Goal: Task Accomplishment & Management: Complete application form

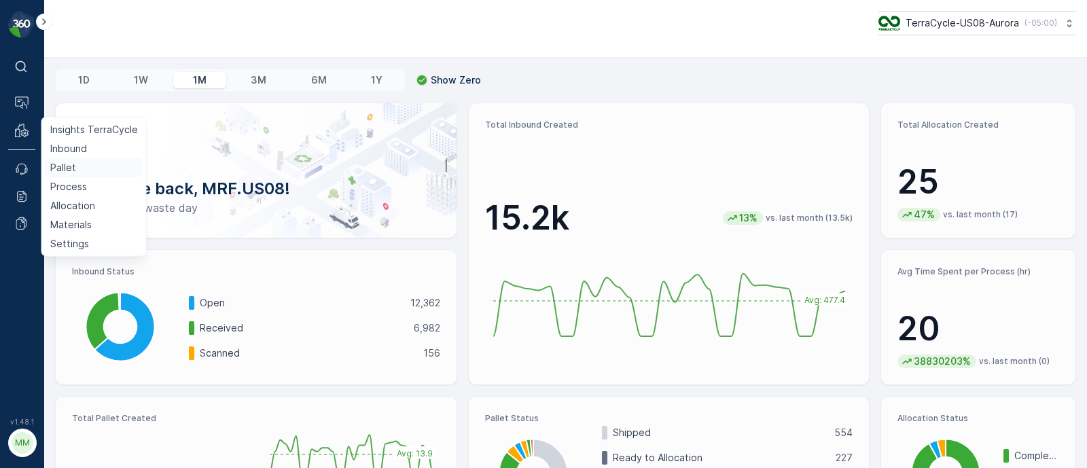
click at [64, 167] on p "Pallet" at bounding box center [63, 168] width 26 height 14
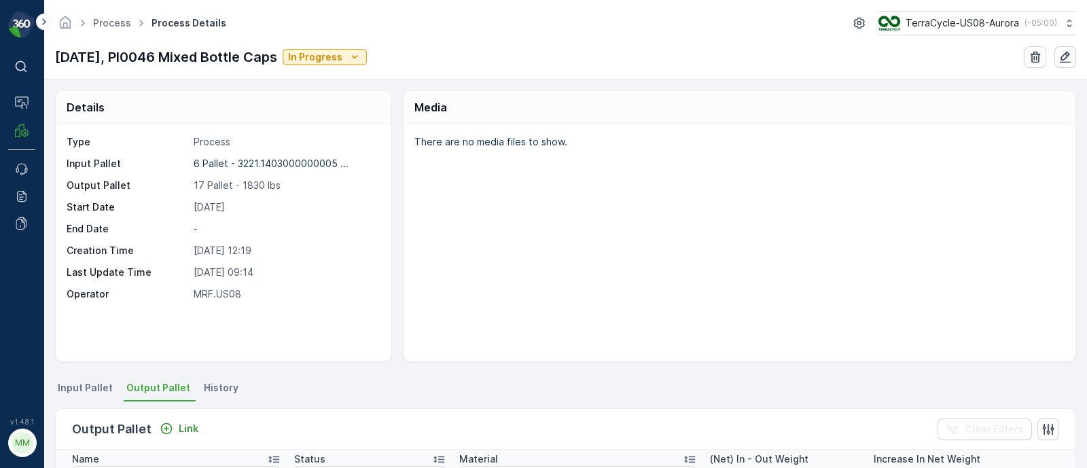
scroll to position [632, 0]
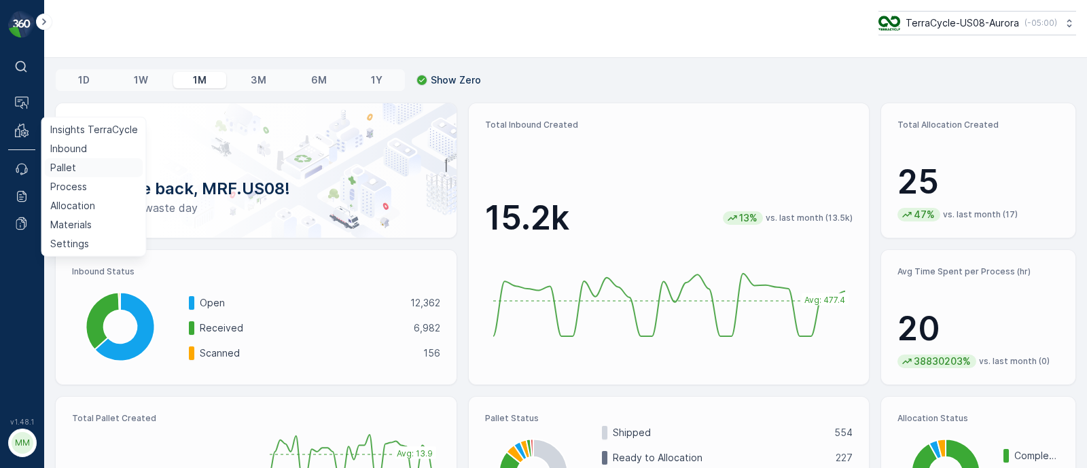
click at [60, 168] on p "Pallet" at bounding box center [63, 168] width 26 height 14
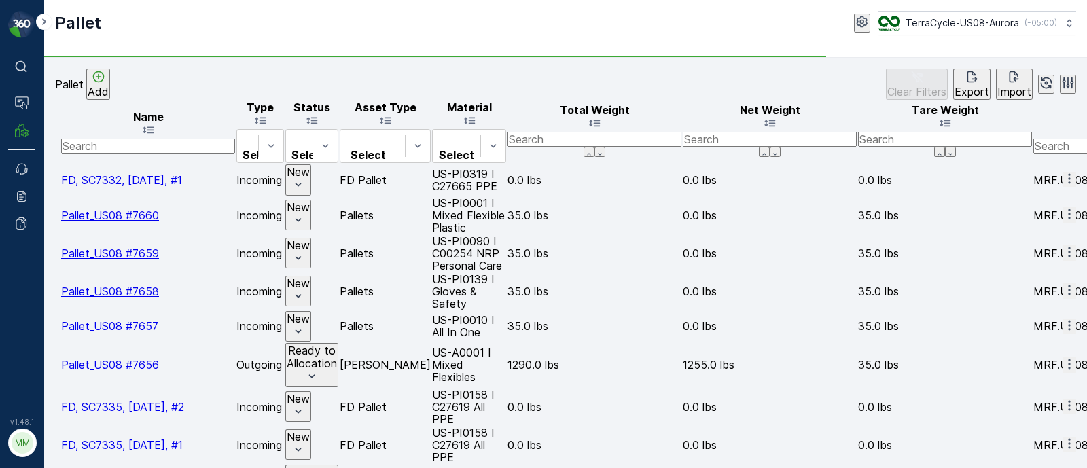
click at [109, 86] on p "Add" at bounding box center [98, 92] width 21 height 12
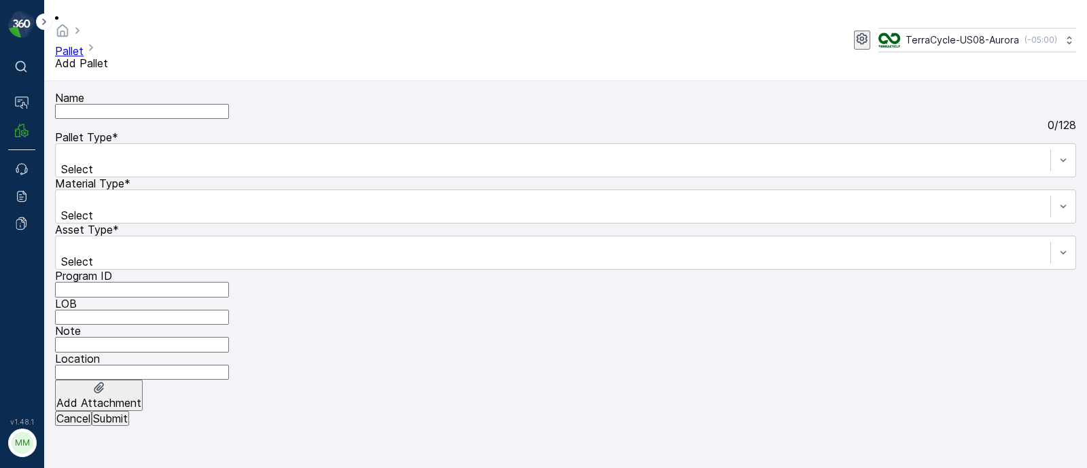
click at [200, 104] on input "Name" at bounding box center [142, 111] width 174 height 15
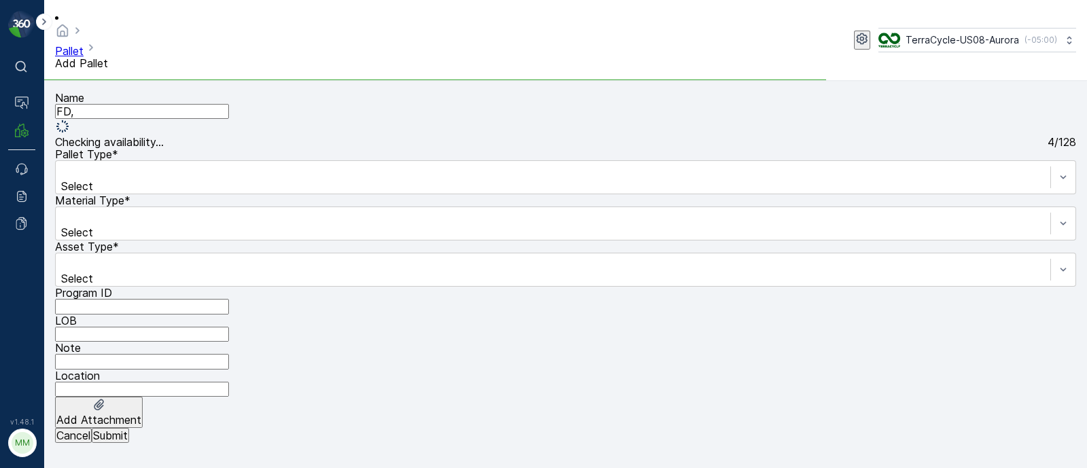
paste input "SC7394 08/27/25"
click at [149, 105] on input "FD, SC7394 08/27/25, #1" at bounding box center [142, 111] width 174 height 15
type input "FD, SC7394, 08/27/25, #1"
click at [165, 166] on div at bounding box center [553, 171] width 981 height 15
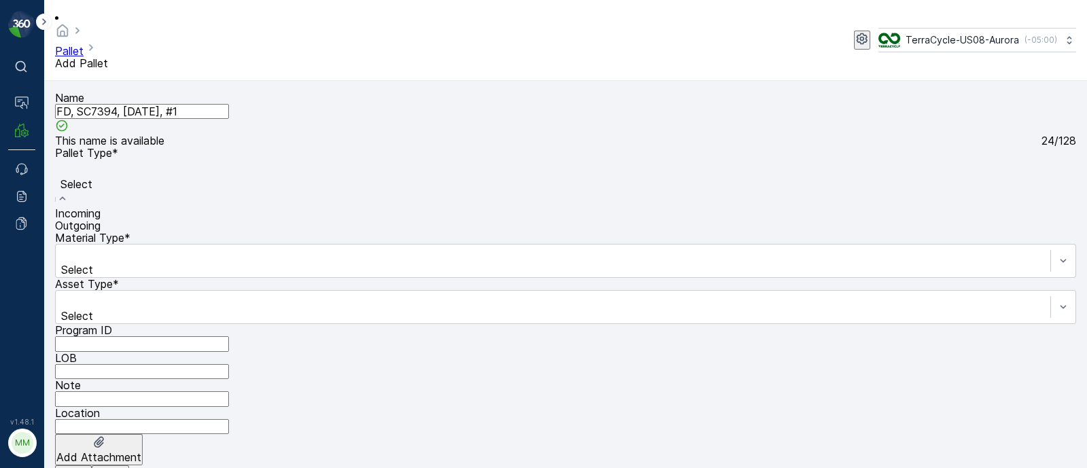
click at [101, 207] on span "Incoming" at bounding box center [78, 214] width 46 height 14
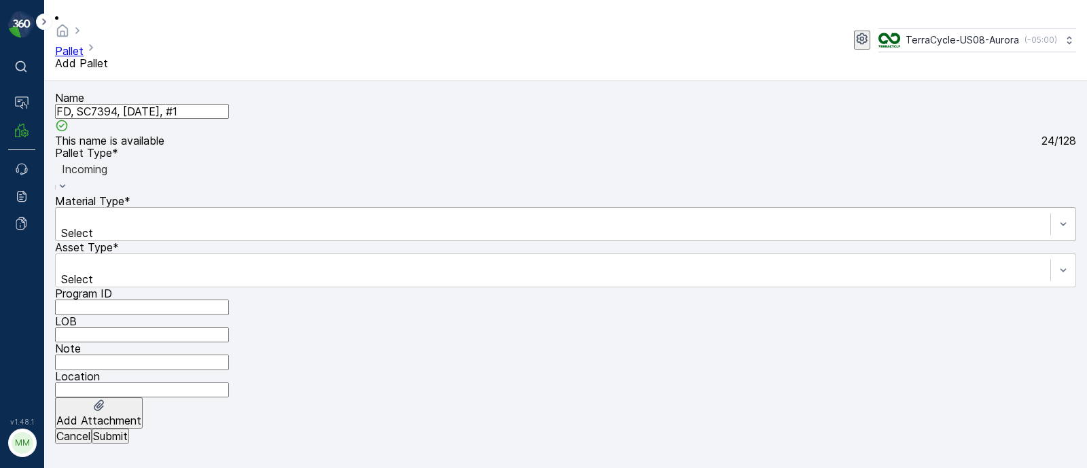
click at [347, 211] on div at bounding box center [553, 218] width 981 height 15
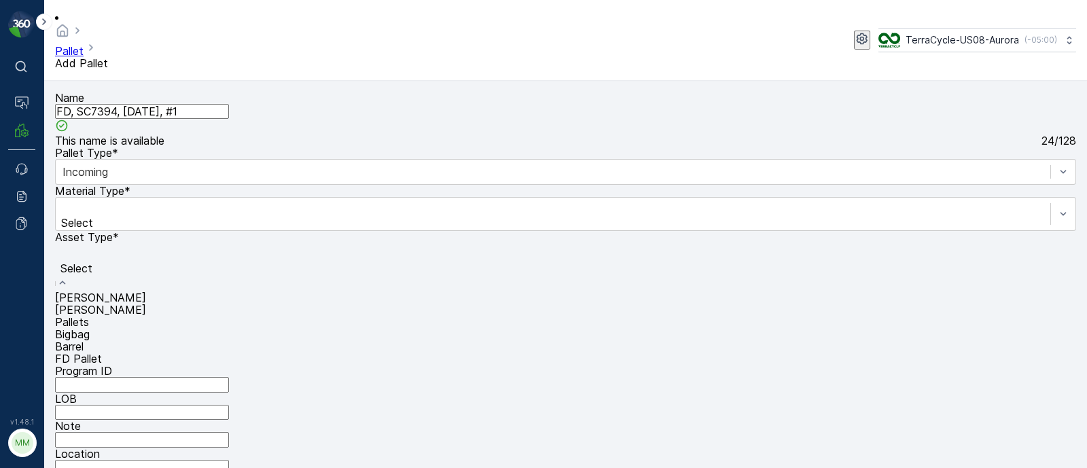
click at [102, 365] on span "FD Pallet" at bounding box center [78, 359] width 47 height 14
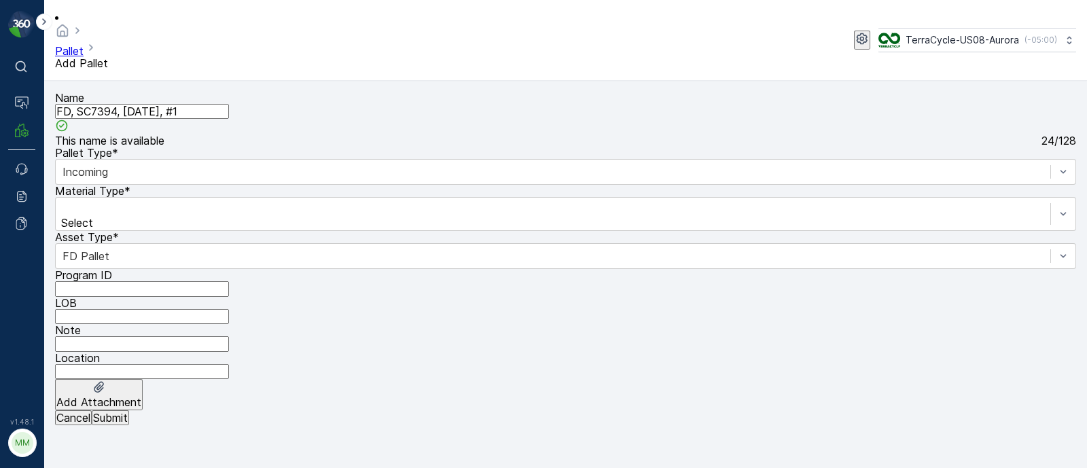
click at [137, 281] on ID "Program ID" at bounding box center [142, 288] width 174 height 15
click at [361, 297] on div "LOB" at bounding box center [565, 303] width 1021 height 12
click at [229, 309] on input "LOB" at bounding box center [142, 316] width 174 height 15
type input "MAT"
click at [122, 281] on ID "Program ID" at bounding box center [142, 288] width 174 height 15
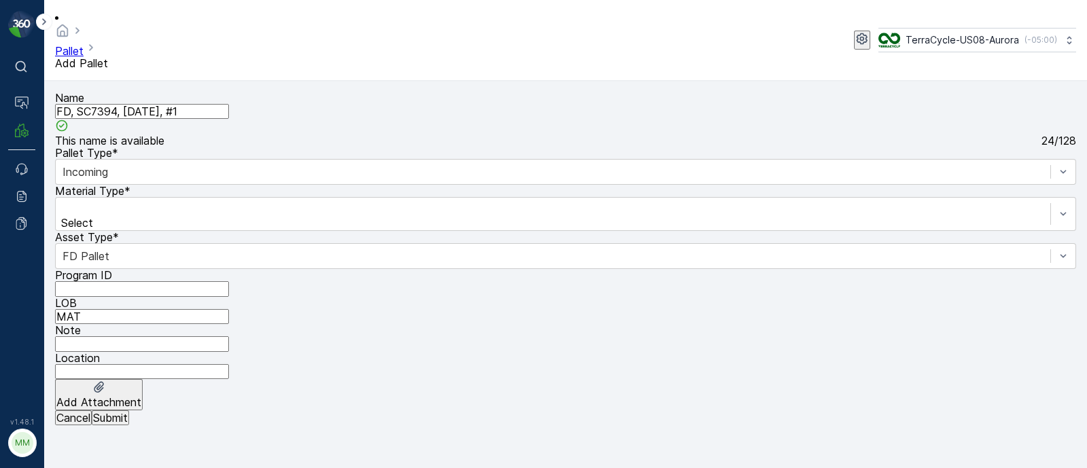
paste ID "F-C31713"
type ID "F-C31713"
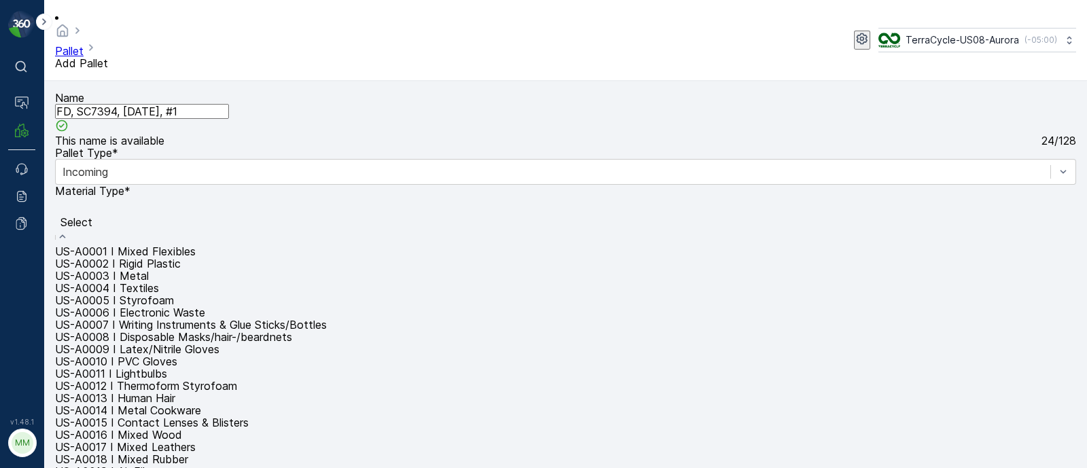
paste input "US-PI0254 I FD Cigarettes"
type input "US-PI0254 I FD Cigarettes"
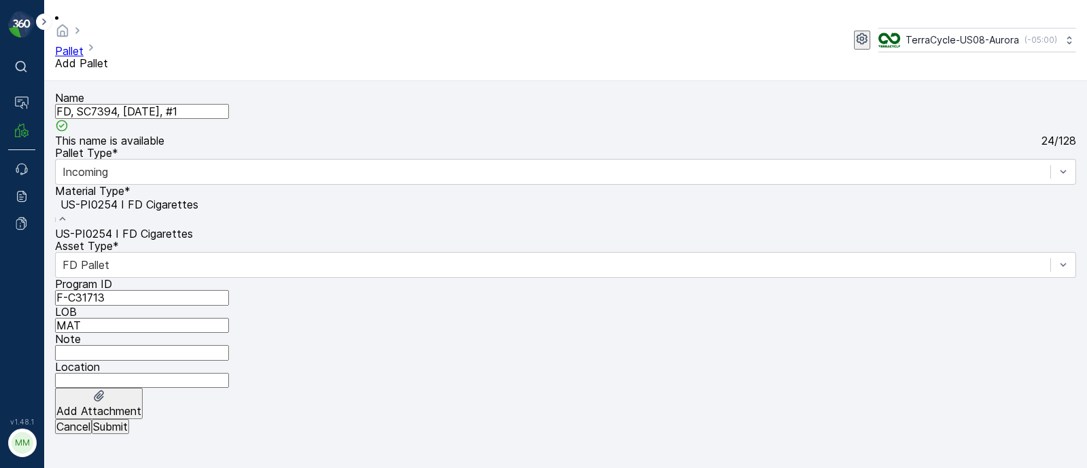
click at [193, 227] on span "US-PI0254 I FD Cigarettes" at bounding box center [124, 234] width 138 height 14
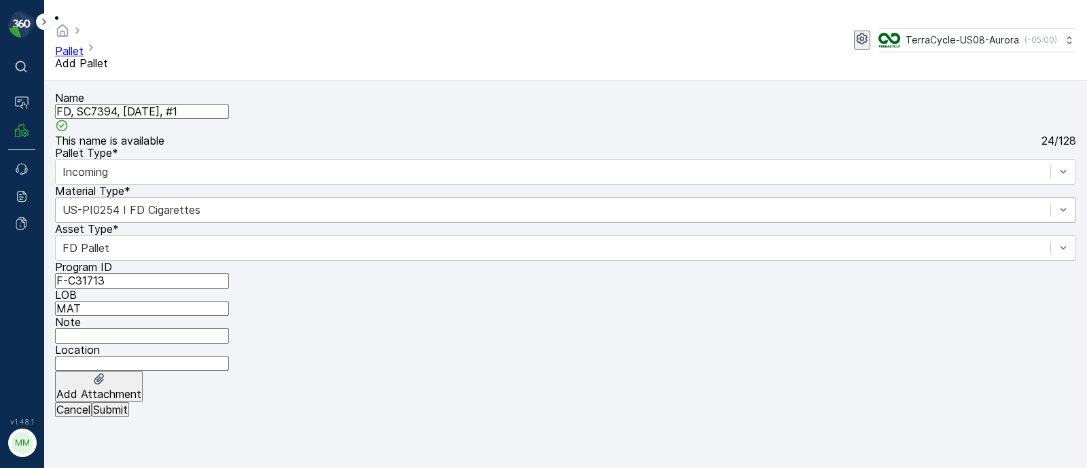
click at [128, 416] on p "Submit" at bounding box center [110, 410] width 35 height 12
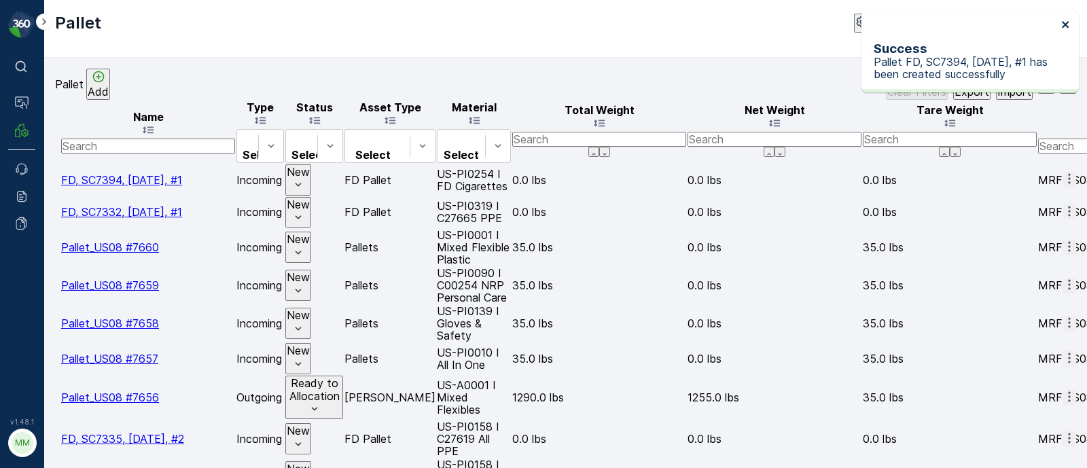
click at [1065, 24] on icon "close" at bounding box center [1065, 24] width 7 height 7
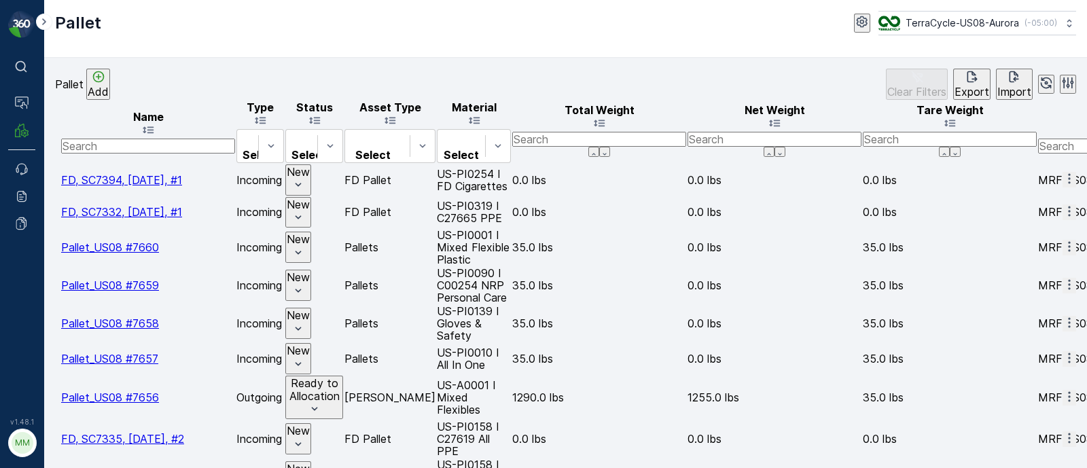
click at [143, 143] on input "text" at bounding box center [148, 146] width 174 height 15
paste input "Sc7288"
type input "Sc7288"
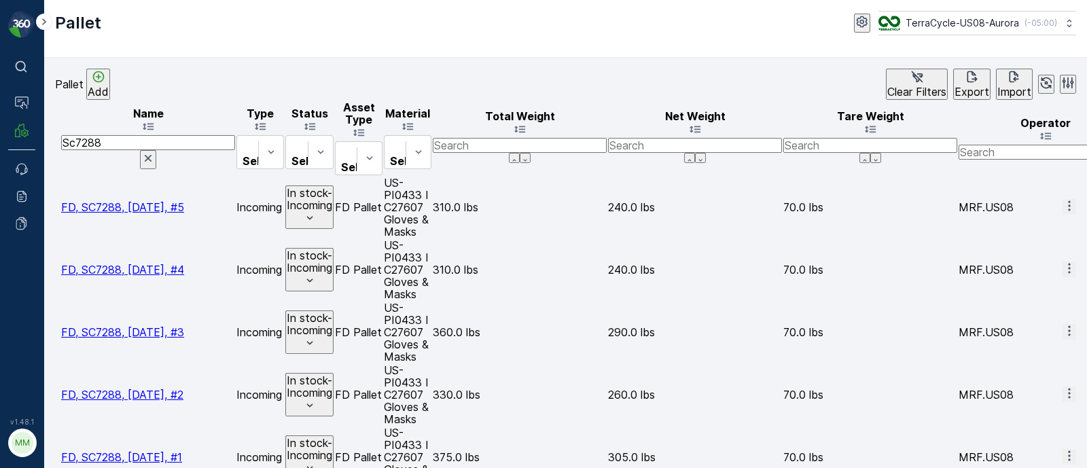
click at [332, 187] on p "In stock-Incoming" at bounding box center [310, 199] width 46 height 25
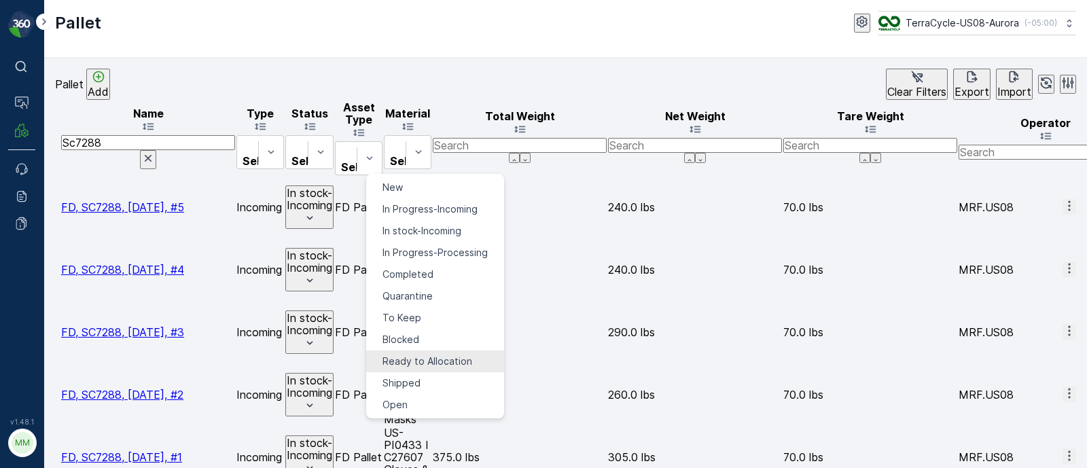
click at [410, 355] on span "Ready to Allocation" at bounding box center [428, 362] width 90 height 14
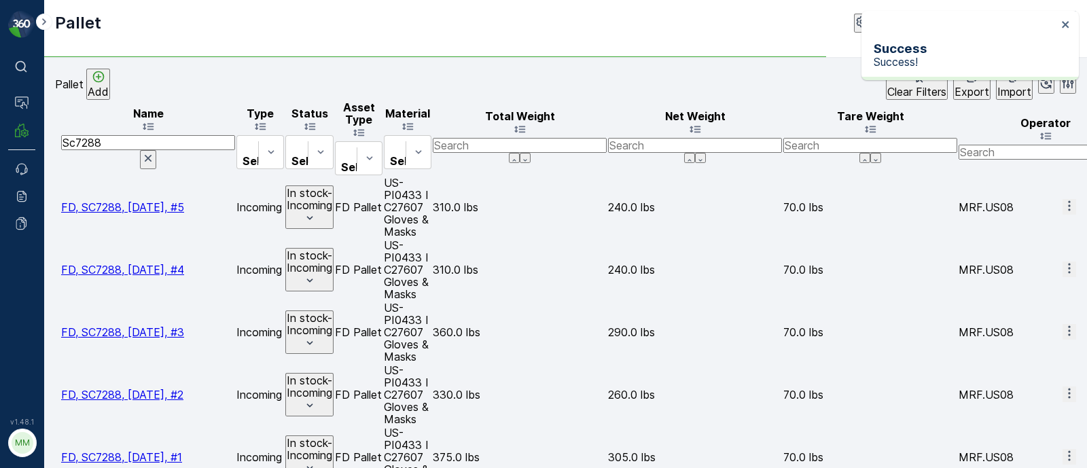
click at [332, 249] on p "In stock-Incoming" at bounding box center [310, 261] width 46 height 25
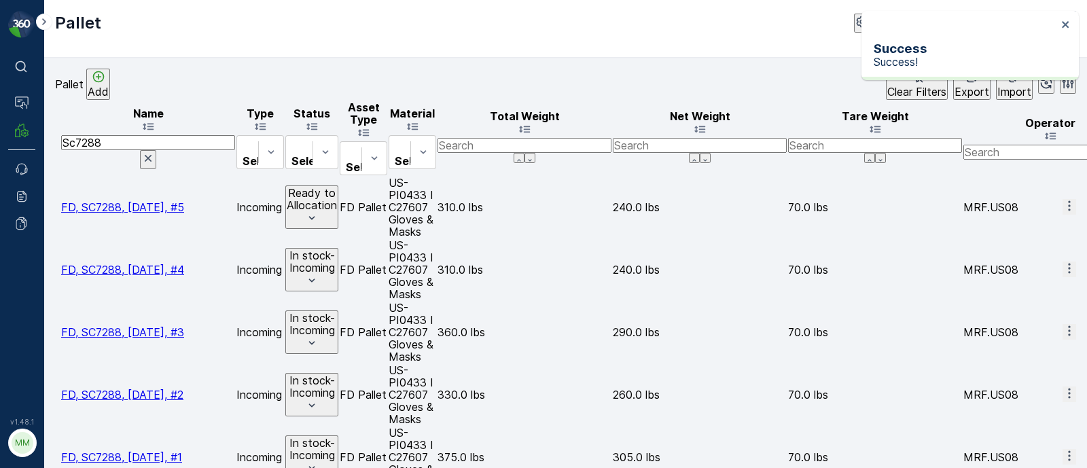
click at [337, 249] on p "In stock-Incoming" at bounding box center [312, 261] width 50 height 25
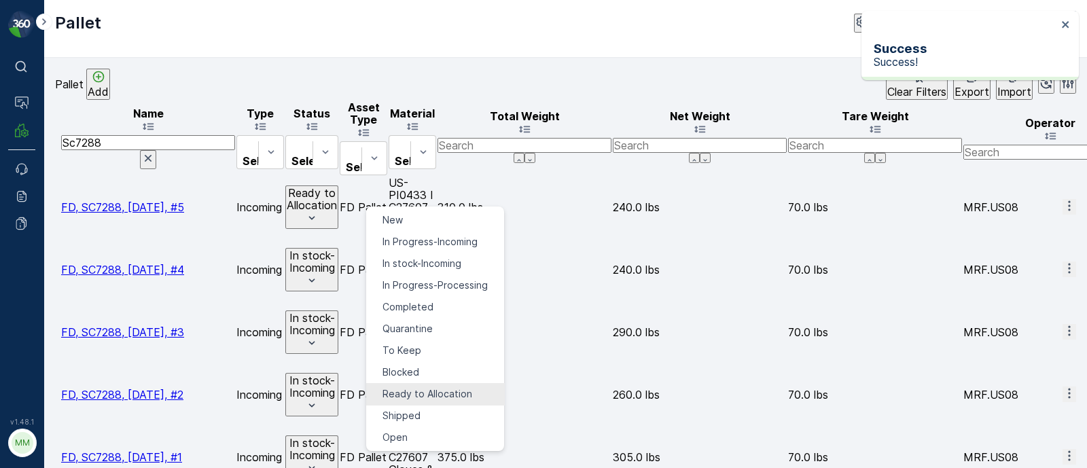
click at [439, 387] on span "Ready to Allocation" at bounding box center [428, 394] width 90 height 14
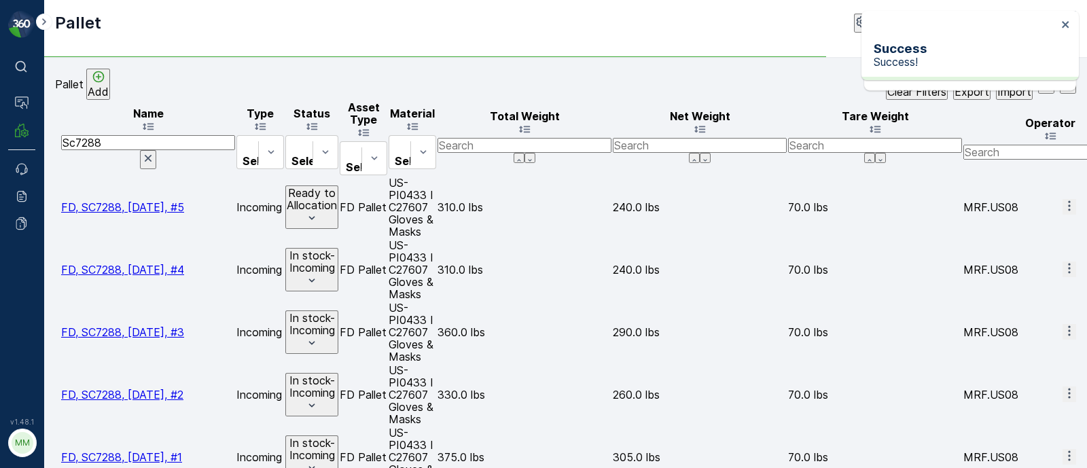
click at [338, 310] on button "In stock-Incoming" at bounding box center [311, 331] width 53 height 43
click at [337, 312] on p "In stock-Incoming" at bounding box center [312, 324] width 50 height 25
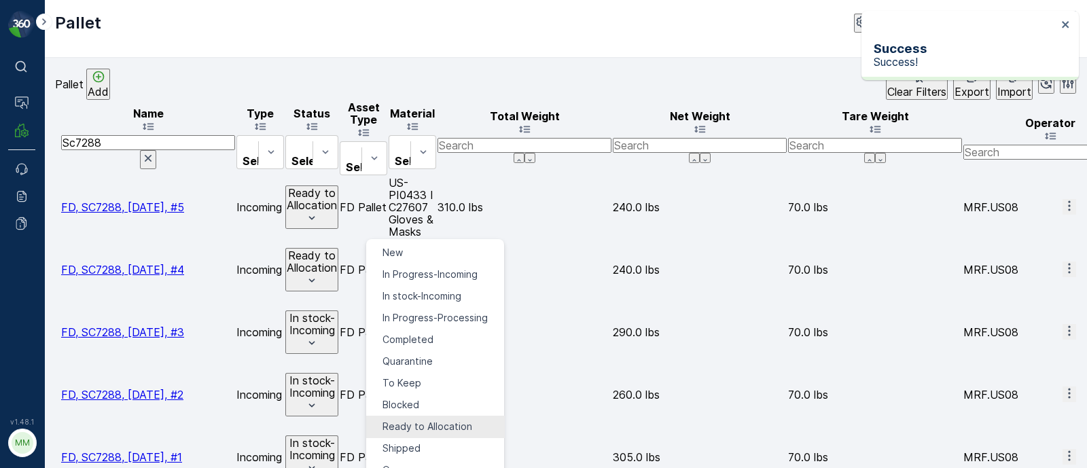
click at [438, 420] on span "Ready to Allocation" at bounding box center [428, 427] width 90 height 14
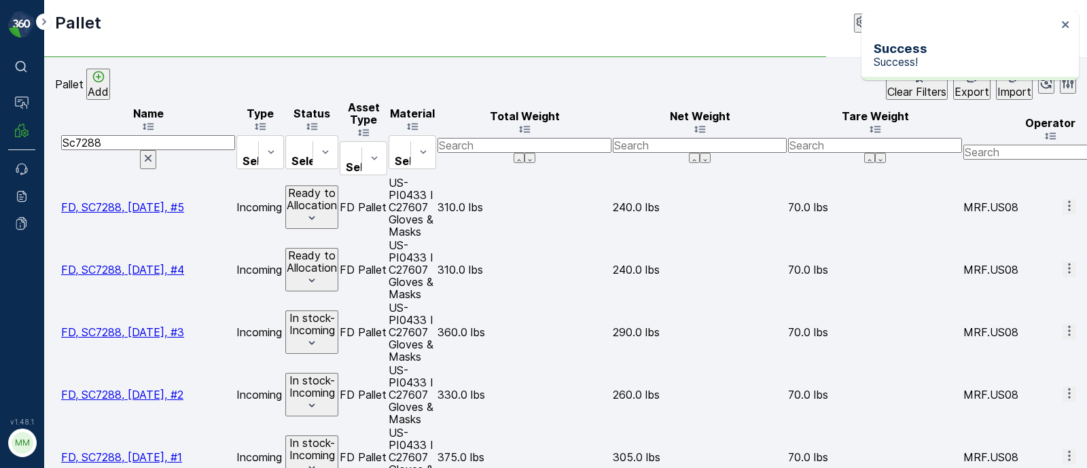
click at [337, 374] on p "In stock-Incoming" at bounding box center [312, 386] width 50 height 25
click at [338, 248] on div "Ready to Allocation" at bounding box center [311, 269] width 53 height 43
click at [337, 374] on p "In stock-Incoming" at bounding box center [312, 386] width 50 height 25
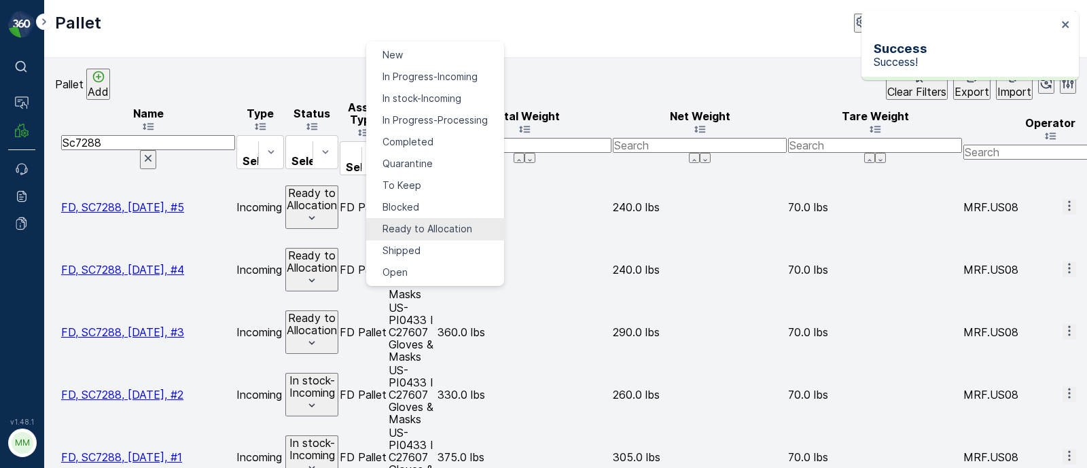
click at [444, 222] on span "Ready to Allocation" at bounding box center [428, 229] width 90 height 14
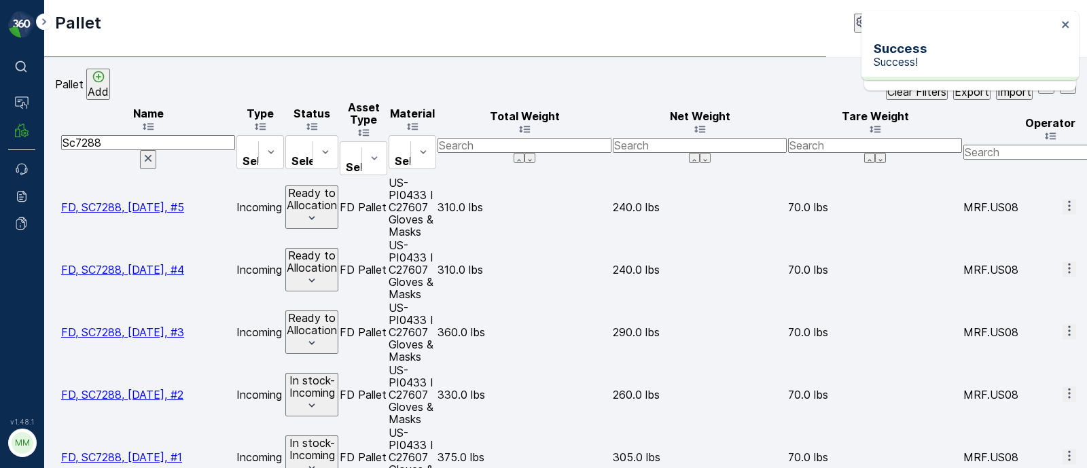
click at [337, 437] on p "In stock-Incoming" at bounding box center [312, 449] width 50 height 25
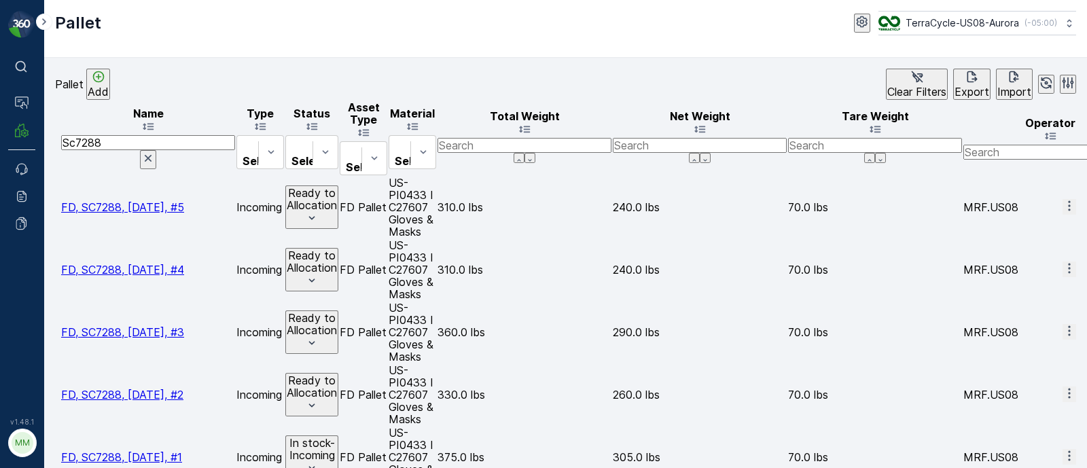
click at [436, 177] on td "US-PI0433 I C27607 Gloves & Masks" at bounding box center [413, 207] width 48 height 61
drag, startPoint x: 633, startPoint y: 164, endPoint x: 802, endPoint y: 168, distance: 168.5
click at [436, 177] on td "US-PI0433 I C27607 Gloves & Masks" at bounding box center [413, 207] width 48 height 61
copy td "US-PI0433 I C27607 Gloves & Masks"
drag, startPoint x: 856, startPoint y: 210, endPoint x: 1088, endPoint y: 209, distance: 231.7
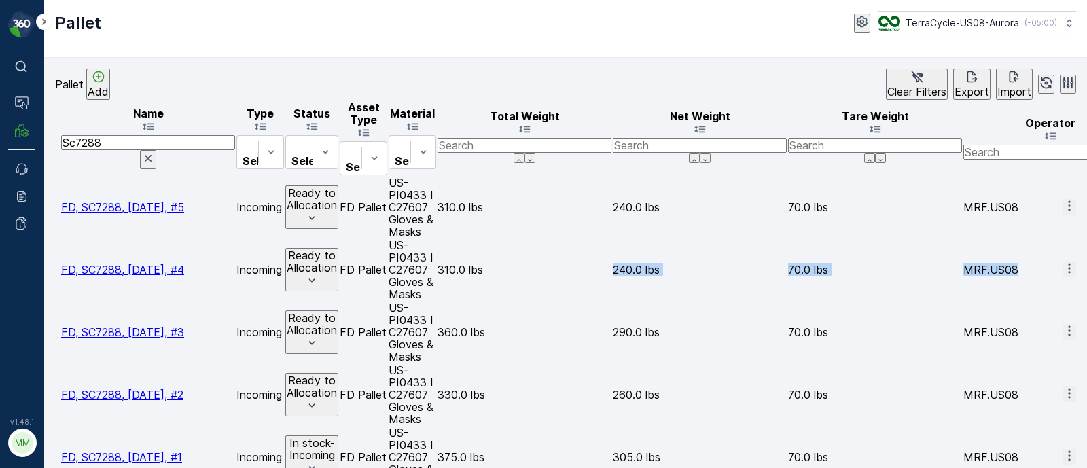
click at [1086, 209] on html "⌘B Operations MRF Events Reports Documents v 1.48.1 MM MRF.US08 Pallet TerraCyc…" at bounding box center [543, 234] width 1087 height 468
click at [844, 239] on td "70.0 lbs" at bounding box center [875, 269] width 174 height 61
click at [389, 177] on td "US-PI0433 I C27607 Gloves & Masks" at bounding box center [413, 207] width 48 height 61
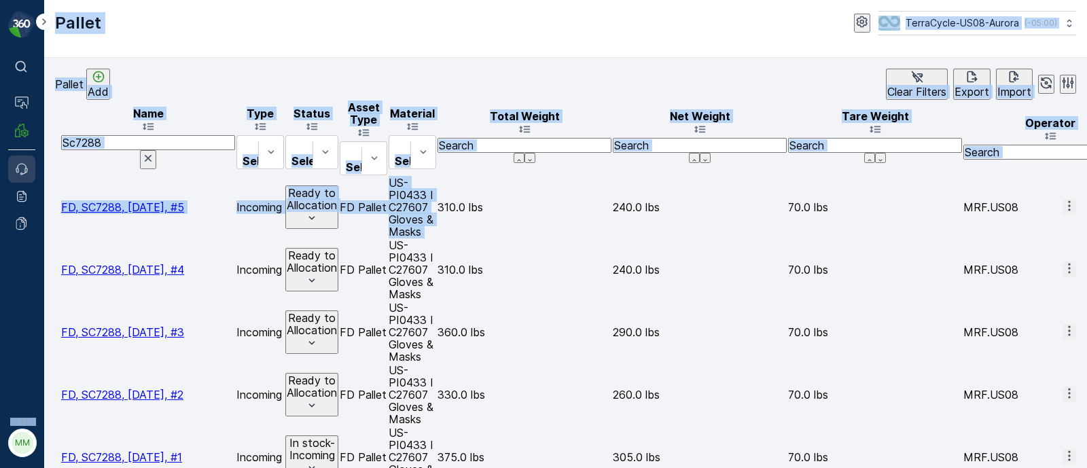
scroll to position [0, 87]
drag, startPoint x: 475, startPoint y: 167, endPoint x: 24, endPoint y: 162, distance: 450.5
click at [24, 162] on div "⌘B Operations MRF Events Reports Documents v 1.48.1 MM MRF.US08 Pallet TerraCyc…" at bounding box center [543, 234] width 1087 height 468
click at [429, 139] on div at bounding box center [412, 146] width 33 height 15
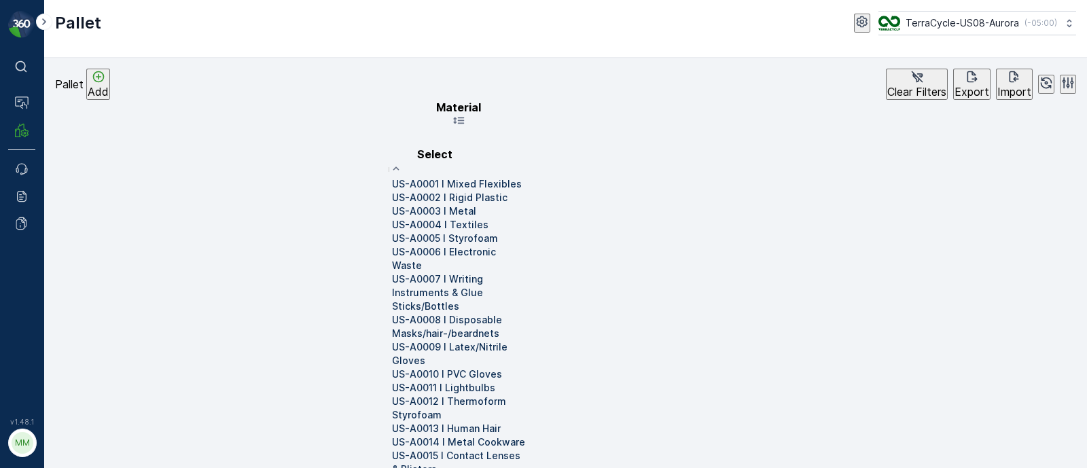
paste input "pi0457"
type input "pi0457"
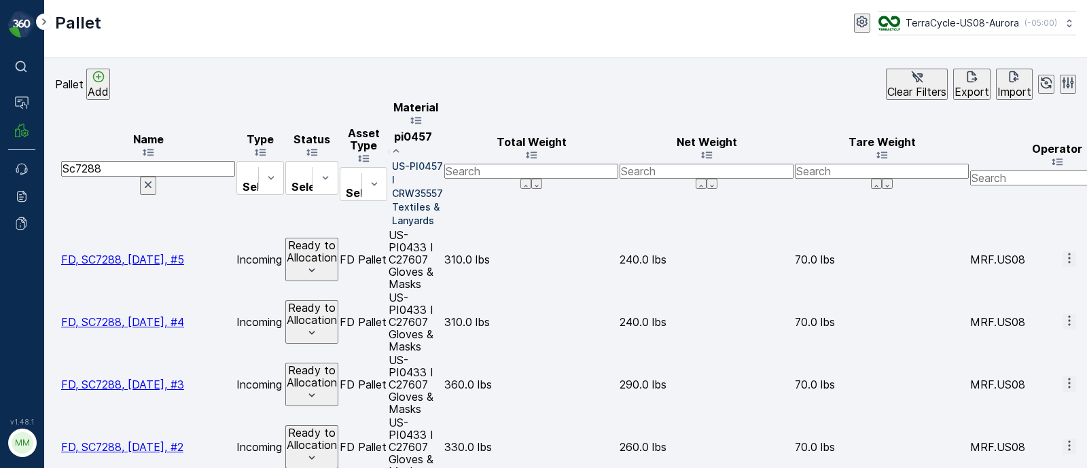
click at [443, 168] on p "US-PI0457 I CRW35557 Textiles & Lanyards" at bounding box center [417, 194] width 51 height 68
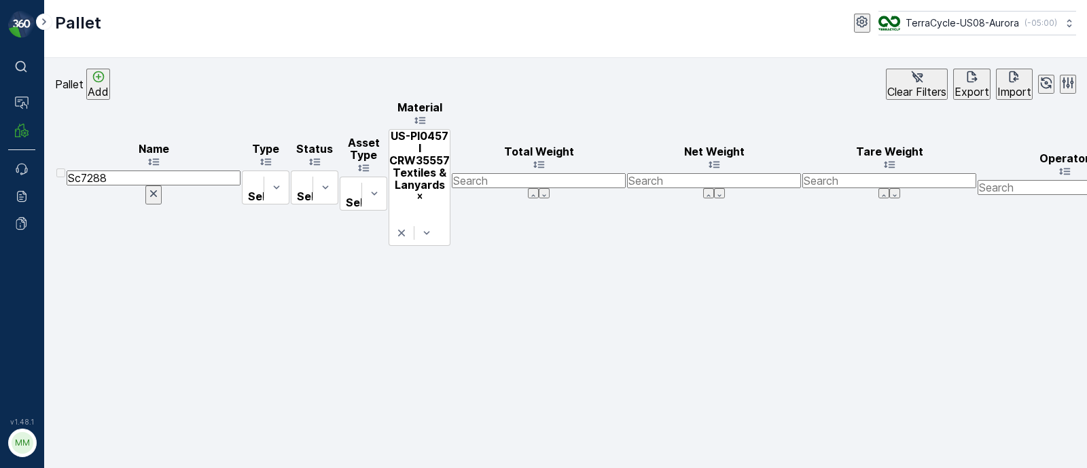
click at [160, 187] on icon "button" at bounding box center [154, 194] width 14 height 14
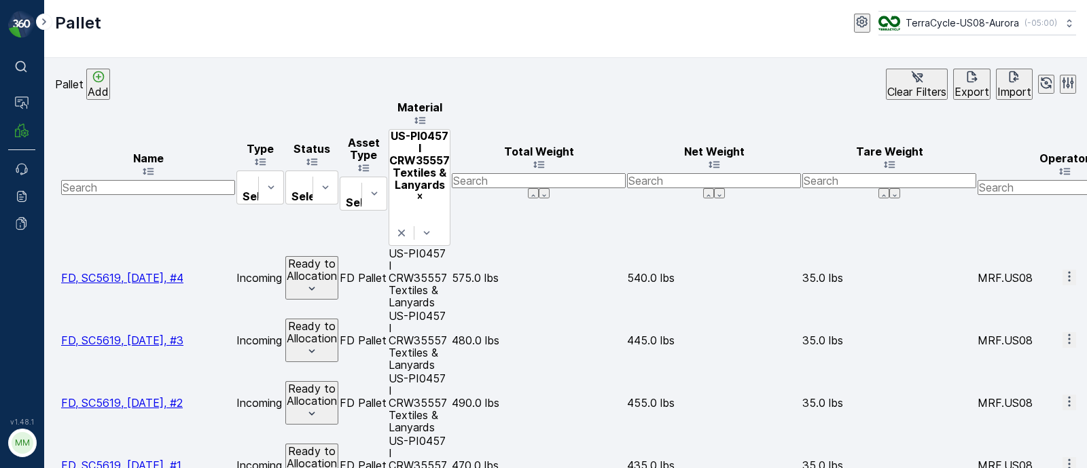
click at [153, 180] on input "text" at bounding box center [148, 187] width 174 height 15
type input "sc"
click at [160, 171] on input "sc" at bounding box center [148, 178] width 174 height 15
type input "sc6893"
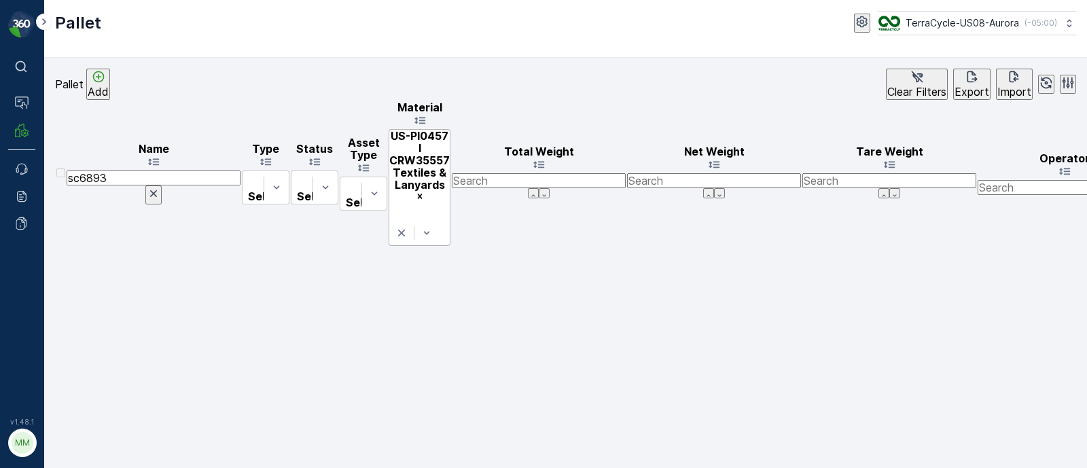
click at [422, 194] on icon "Remove US-PI0457 I CRW35557 Textiles & Lanyards" at bounding box center [419, 196] width 5 height 5
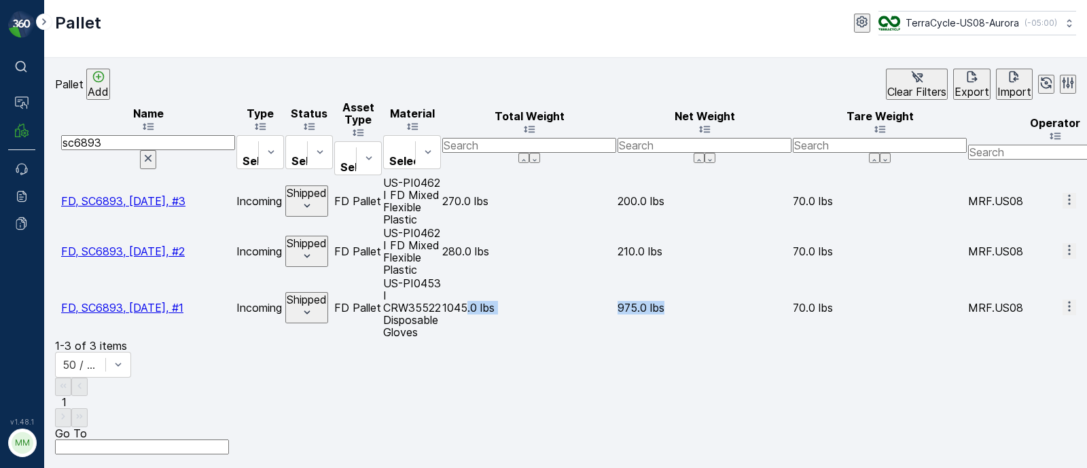
drag, startPoint x: 868, startPoint y: 234, endPoint x: 1036, endPoint y: 233, distance: 168.5
click at [792, 277] on td "975.0 lbs" at bounding box center [705, 307] width 174 height 61
drag, startPoint x: 972, startPoint y: 229, endPoint x: 1130, endPoint y: 235, distance: 158.4
click at [1086, 235] on html "⌘B Operations MRF Events Reports Documents v 1.48.1 MM MRF.US08 Pallet TerraCyc…" at bounding box center [543, 234] width 1087 height 468
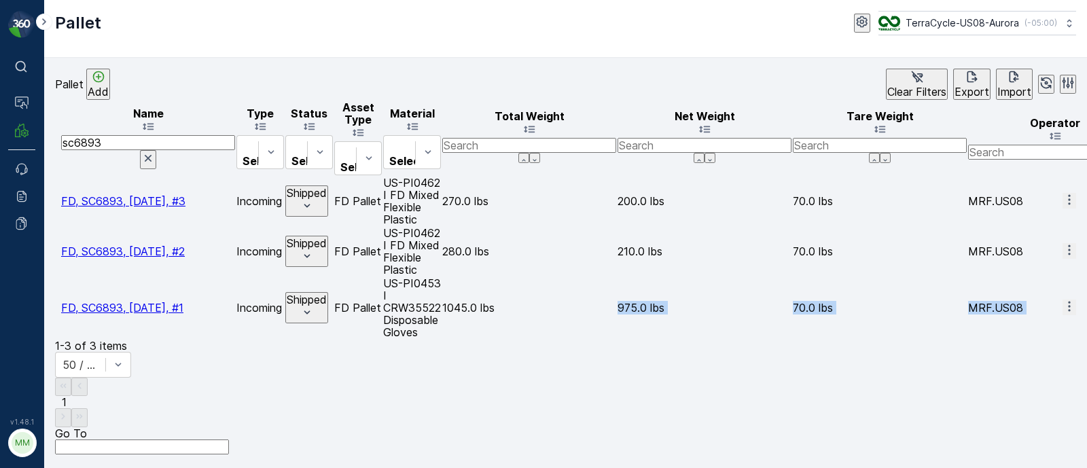
scroll to position [0, 811]
drag, startPoint x: 784, startPoint y: 231, endPoint x: 1094, endPoint y: 242, distance: 310.0
click at [1086, 242] on html "⌘B Operations MRF Events Reports Documents v 1.48.1 MM MRF.US08 Pallet TerraCyc…" at bounding box center [543, 234] width 1087 height 468
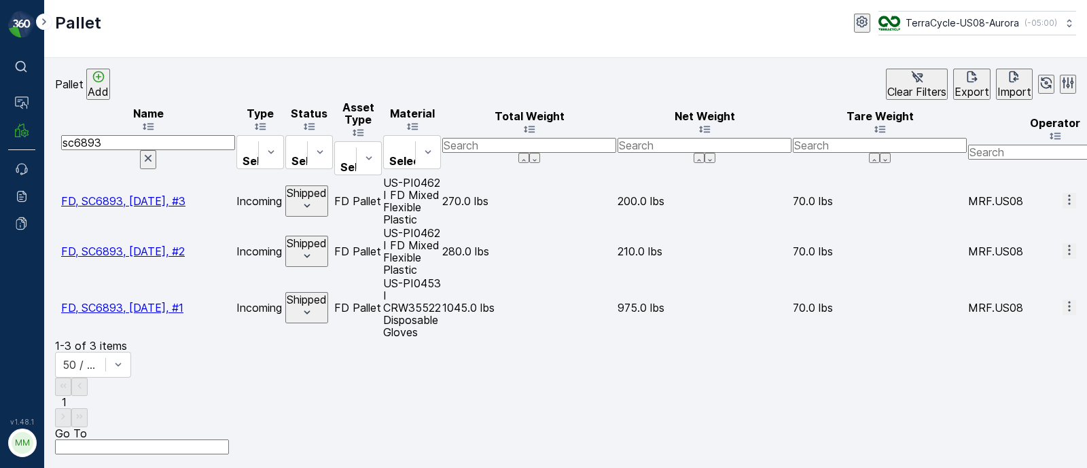
drag, startPoint x: 609, startPoint y: 228, endPoint x: 411, endPoint y: 217, distance: 198.0
copy td "08/08/25, Ced-Lo, SC7214, 080620251TC"
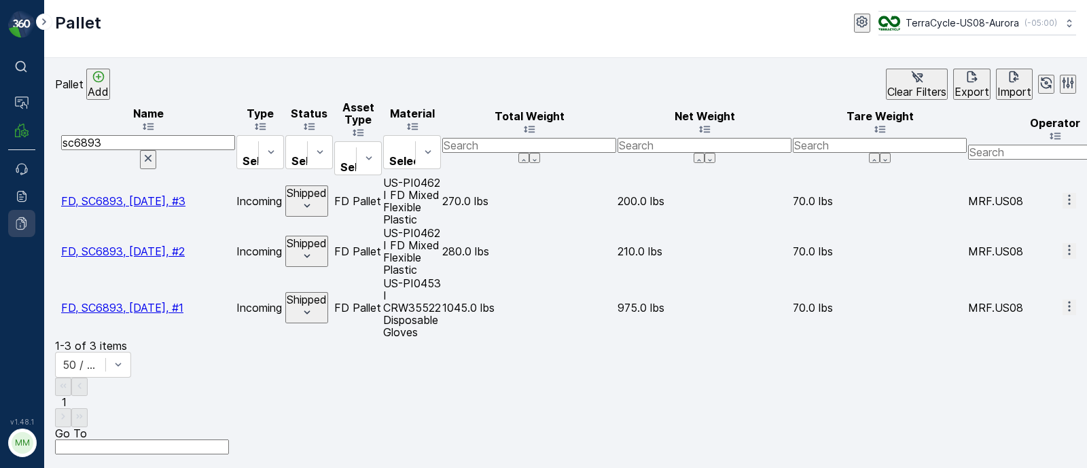
drag, startPoint x: 289, startPoint y: 231, endPoint x: 18, endPoint y: 235, distance: 270.4
click at [18, 235] on div "⌘B Operations MRF Events Reports Documents v 1.48.1 MM MRF.US08 Pallet TerraCyc…" at bounding box center [543, 234] width 1087 height 468
click at [188, 270] on div "Name sc6893 Type Select Status Select Asset Type Select Material Select Total W…" at bounding box center [565, 220] width 1021 height 240
drag, startPoint x: 361, startPoint y: 226, endPoint x: 568, endPoint y: 230, distance: 207.3
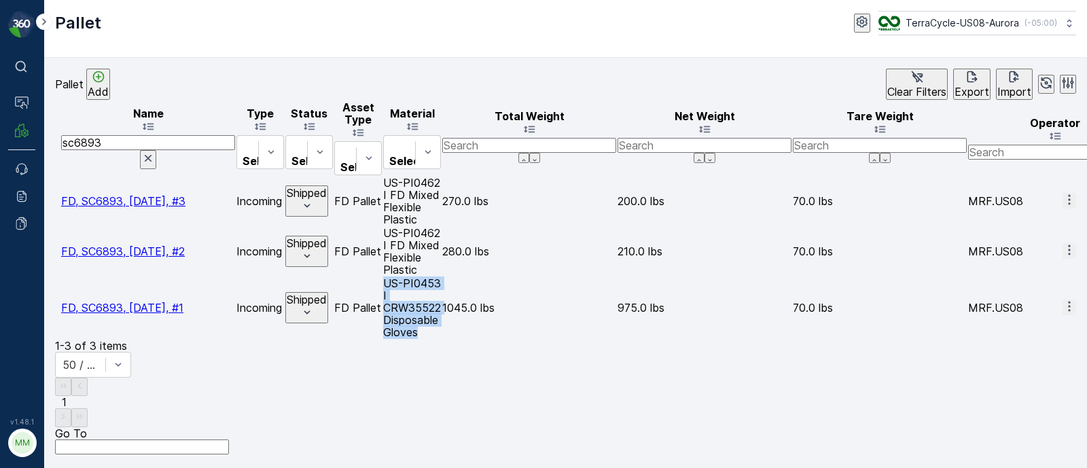
click at [440, 277] on td "US-PI0453 I CRW35522 Disposable Gloves" at bounding box center [412, 307] width 58 height 61
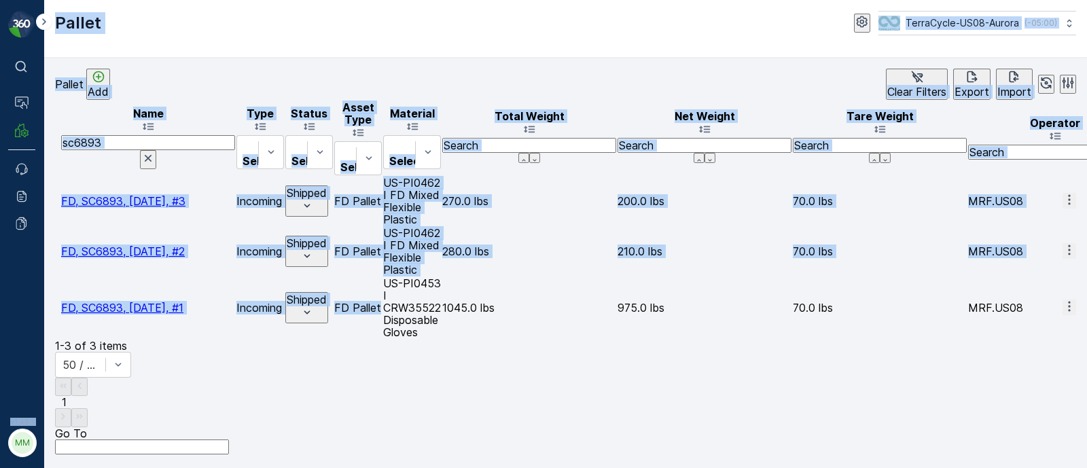
scroll to position [0, 0]
drag, startPoint x: 333, startPoint y: 226, endPoint x: 0, endPoint y: 239, distance: 333.2
click at [0, 239] on div "⌘B Operations MRF Events Reports Documents v 1.48.1 MM MRF.US08 Pallet TerraCyc…" at bounding box center [543, 234] width 1087 height 468
click at [103, 277] on div "Name sc6893 Type Select Status Select Asset Type Select Material Select Total W…" at bounding box center [565, 220] width 1021 height 240
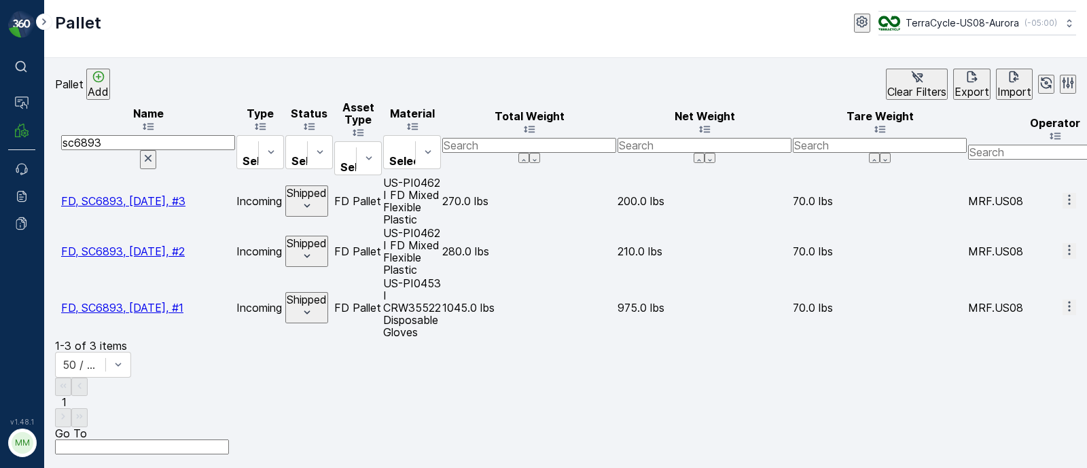
drag, startPoint x: 92, startPoint y: 232, endPoint x: 211, endPoint y: 237, distance: 119.0
click at [211, 277] on td "FD, SC6893, 07/25/25, #1" at bounding box center [148, 307] width 174 height 61
copy span "FD, SC6893, 07/25/25, #1"
drag, startPoint x: 851, startPoint y: 229, endPoint x: 901, endPoint y: 232, distance: 49.7
click at [616, 277] on td "1045.0 lbs" at bounding box center [529, 307] width 174 height 61
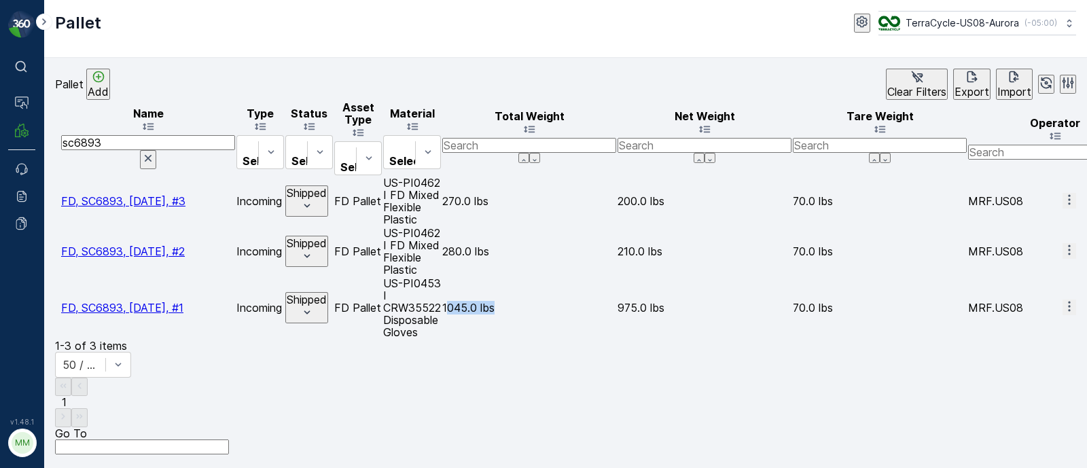
click at [616, 277] on td "1045.0 lbs" at bounding box center [529, 307] width 174 height 61
drag, startPoint x: 846, startPoint y: 230, endPoint x: 883, endPoint y: 229, distance: 36.7
click at [616, 277] on td "1045.0 lbs" at bounding box center [529, 307] width 174 height 61
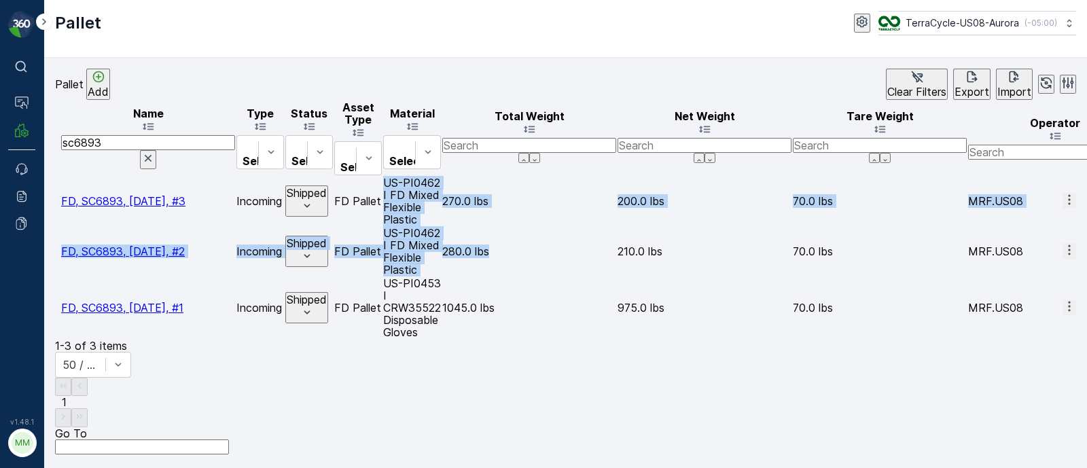
drag, startPoint x: 632, startPoint y: 162, endPoint x: 895, endPoint y: 202, distance: 266.0
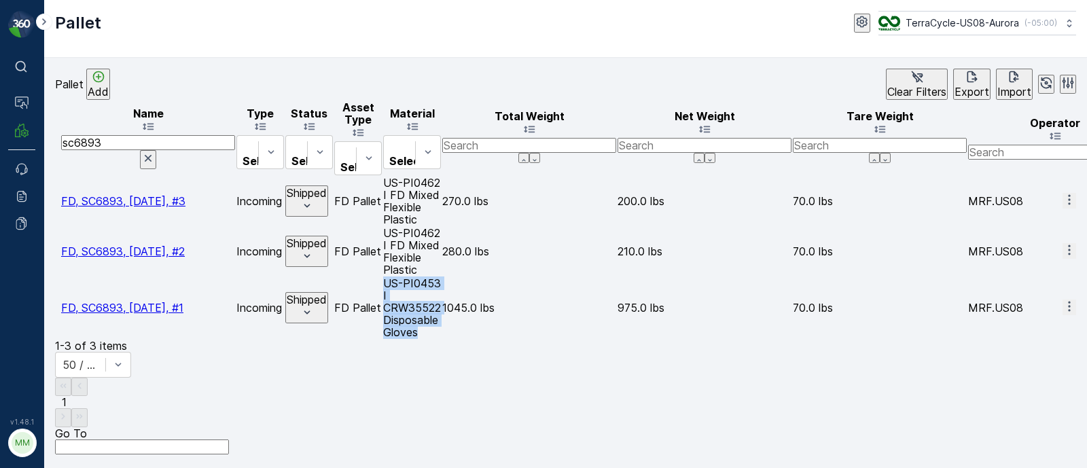
drag, startPoint x: 636, startPoint y: 230, endPoint x: 832, endPoint y: 228, distance: 196.4
click at [441, 277] on td "US-PI0453 I CRW35522 Disposable Gloves" at bounding box center [412, 307] width 58 height 61
click at [152, 155] on icon "button" at bounding box center [148, 158] width 7 height 7
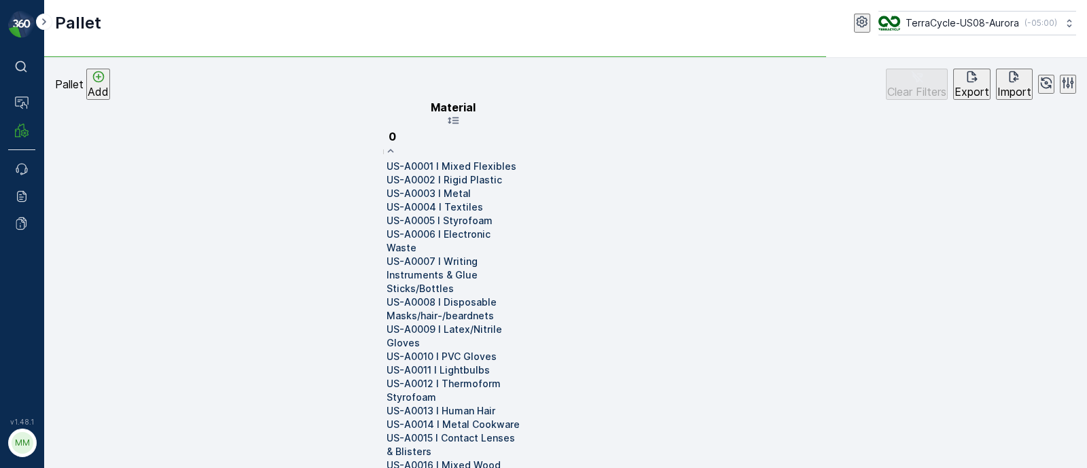
type input "00"
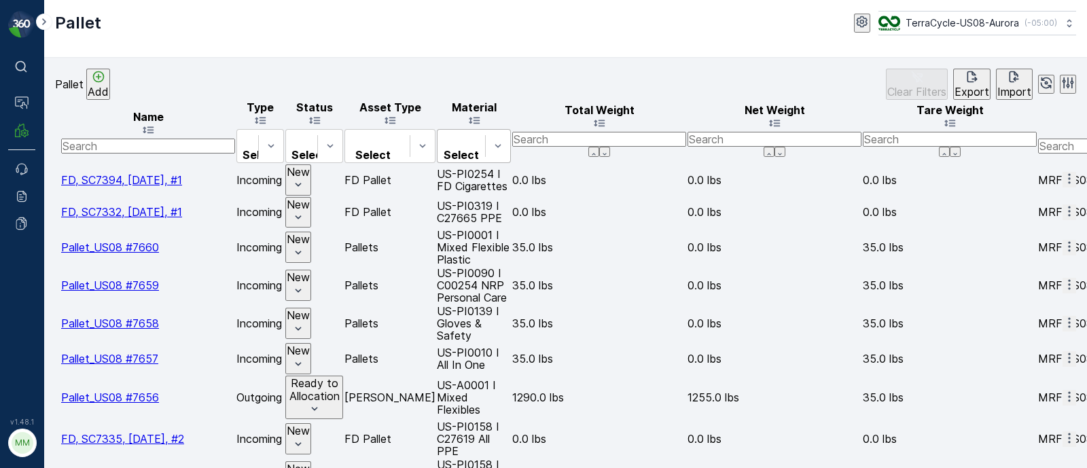
click at [478, 141] on div at bounding box center [461, 139] width 34 height 15
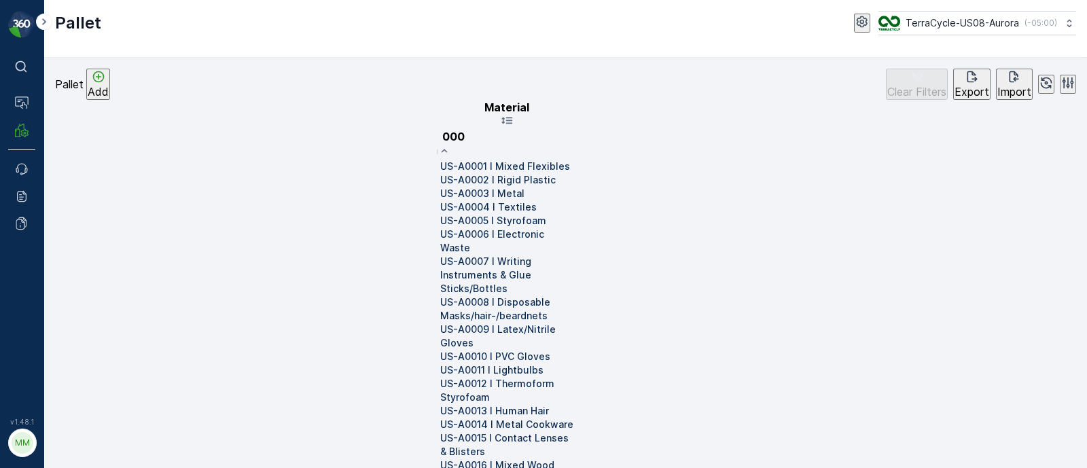
type input "0009"
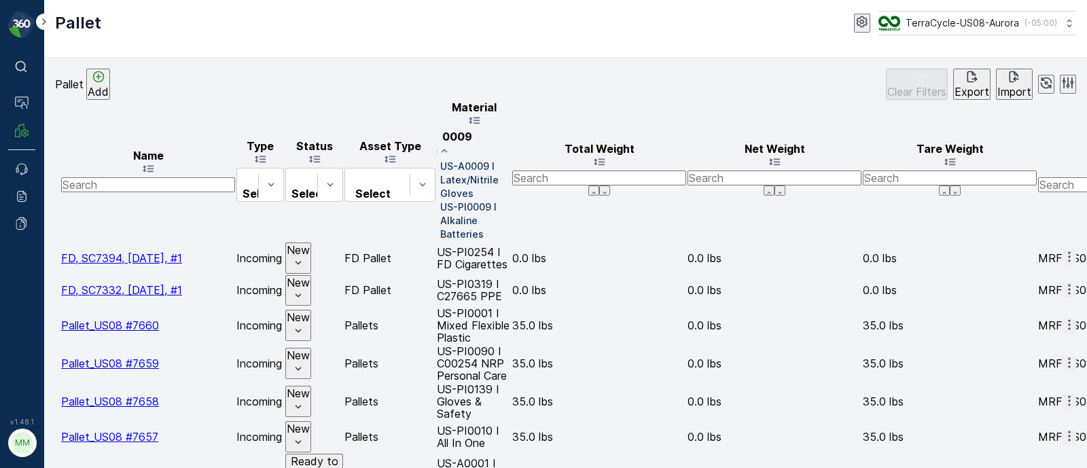
click at [511, 160] on div "US-A0009 I Latex/Nitrile Gloves" at bounding box center [474, 180] width 74 height 41
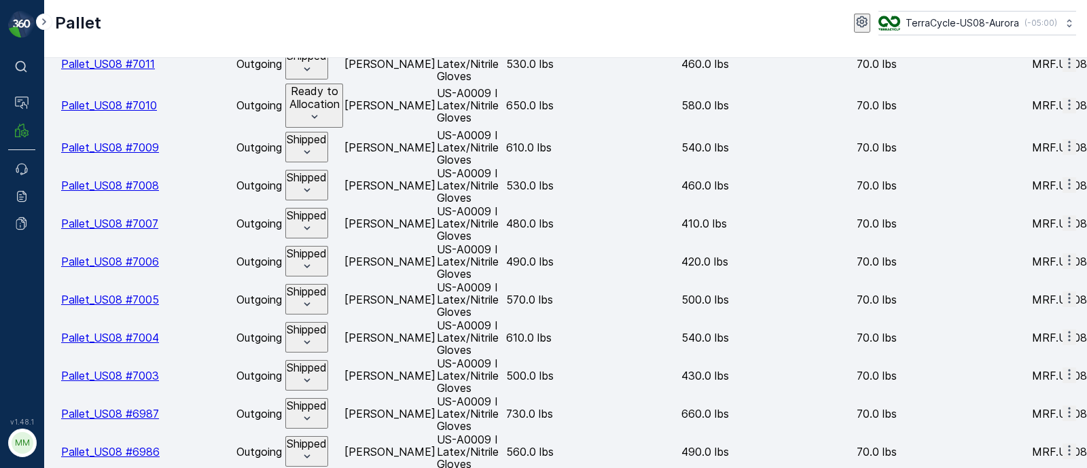
scroll to position [1292, 0]
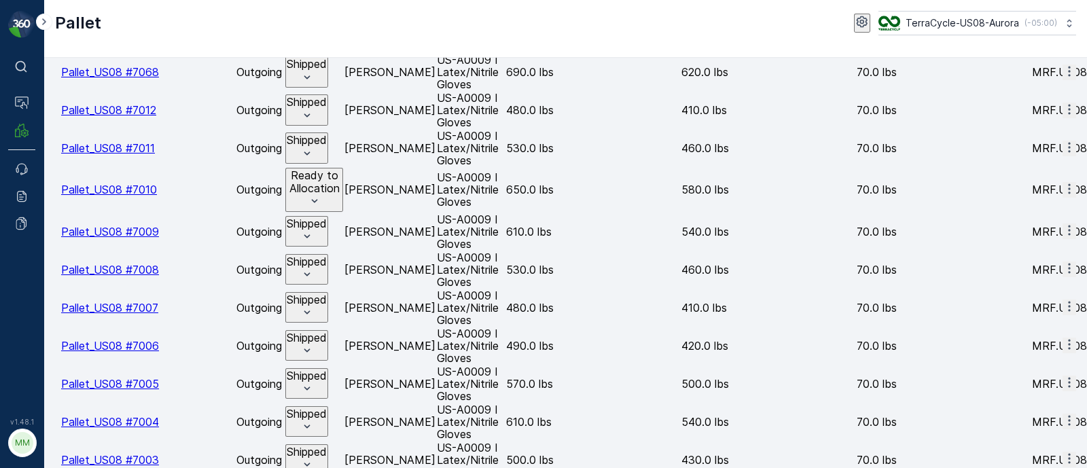
drag, startPoint x: 961, startPoint y: 244, endPoint x: 1022, endPoint y: 243, distance: 60.5
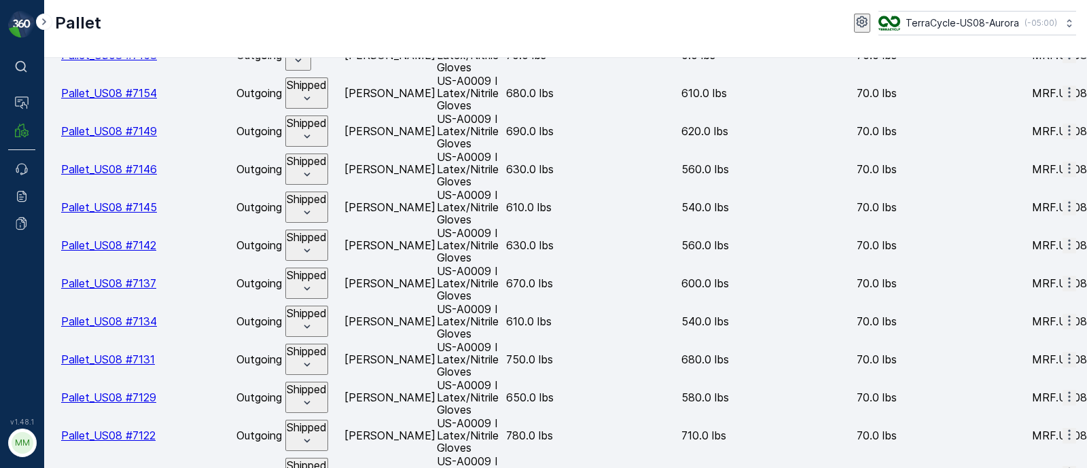
scroll to position [0, 0]
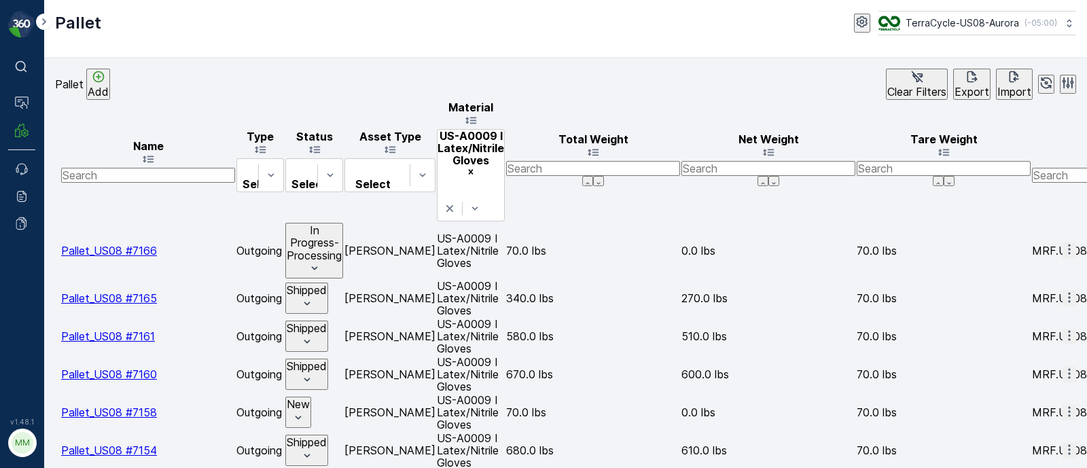
click at [149, 168] on input "text" at bounding box center [148, 175] width 174 height 15
type input "sc6893"
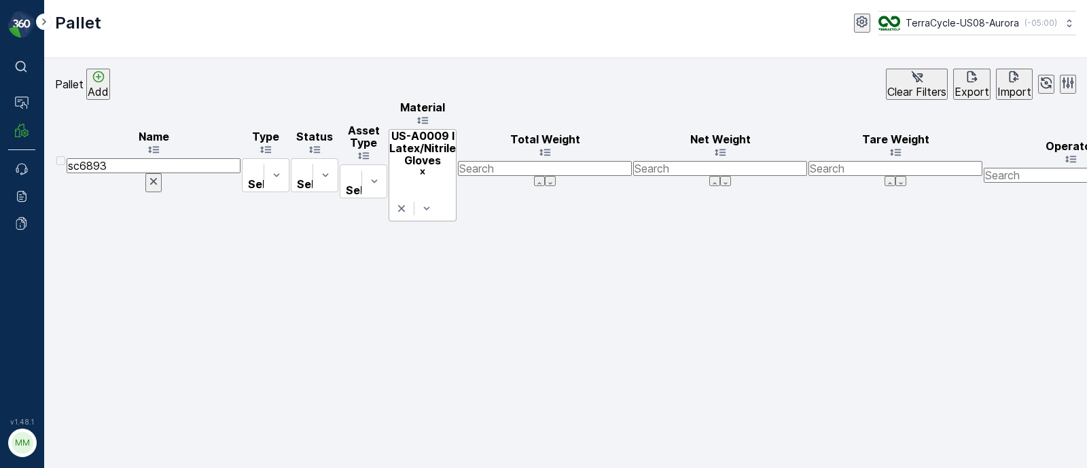
click at [427, 167] on icon "Remove US-A0009 I Latex/Nitrile Gloves" at bounding box center [423, 172] width 10 height 10
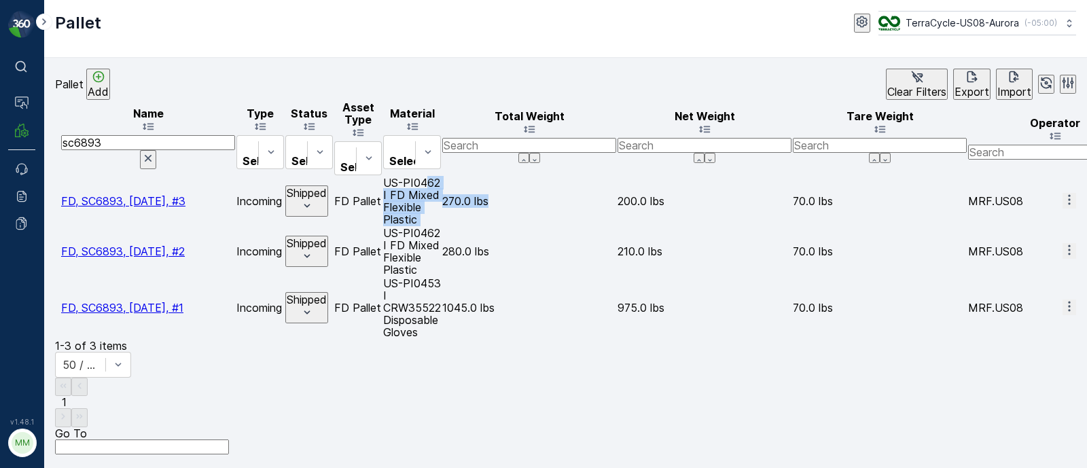
drag, startPoint x: 676, startPoint y: 163, endPoint x: 899, endPoint y: 162, distance: 222.9
click at [616, 177] on td "270.0 lbs" at bounding box center [529, 201] width 174 height 49
drag, startPoint x: 837, startPoint y: 160, endPoint x: 887, endPoint y: 162, distance: 50.3
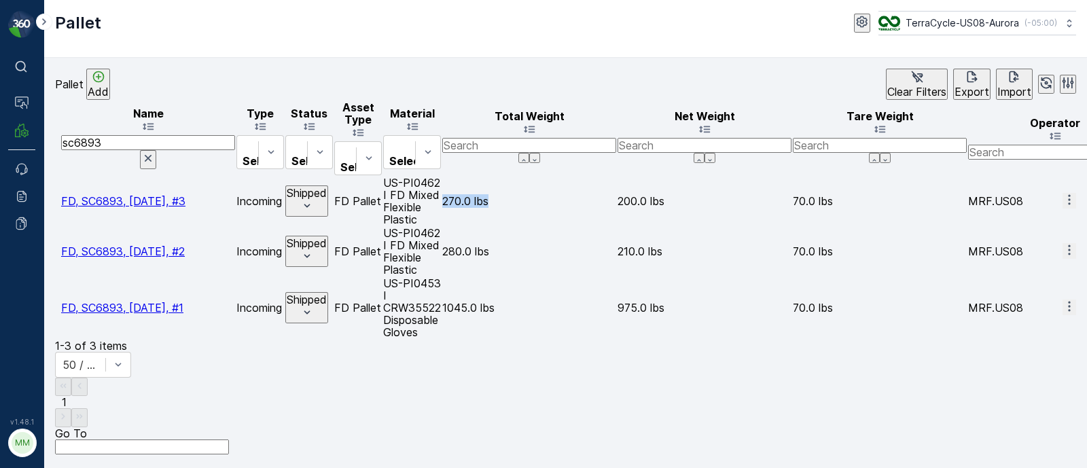
click at [441, 177] on td "US-PI0462 I FD Mixed Flexible Plastic" at bounding box center [412, 201] width 58 height 49
drag, startPoint x: 838, startPoint y: 198, endPoint x: 890, endPoint y: 198, distance: 52.3
click at [616, 227] on td "280.0 lbs" at bounding box center [529, 251] width 174 height 49
drag, startPoint x: 842, startPoint y: 237, endPoint x: 902, endPoint y: 232, distance: 60.7
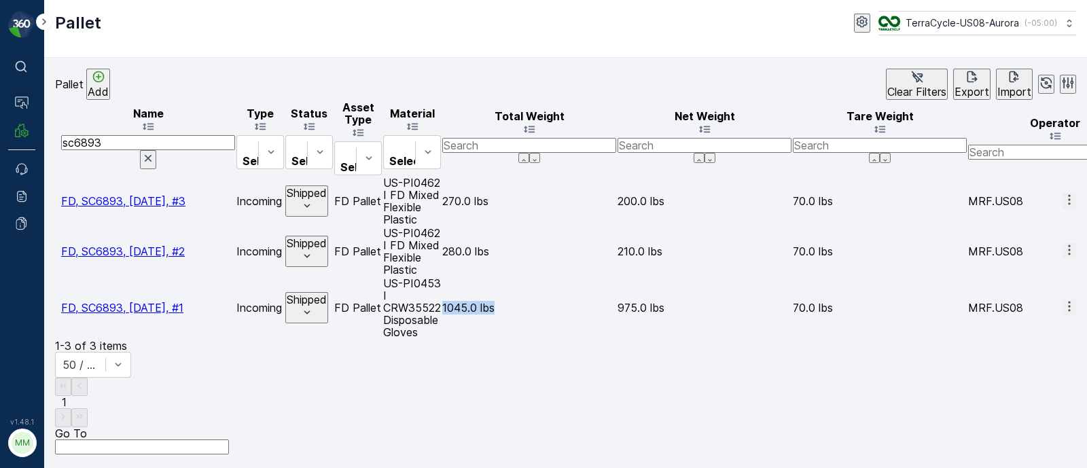
click at [616, 277] on td "1045.0 lbs" at bounding box center [529, 307] width 174 height 61
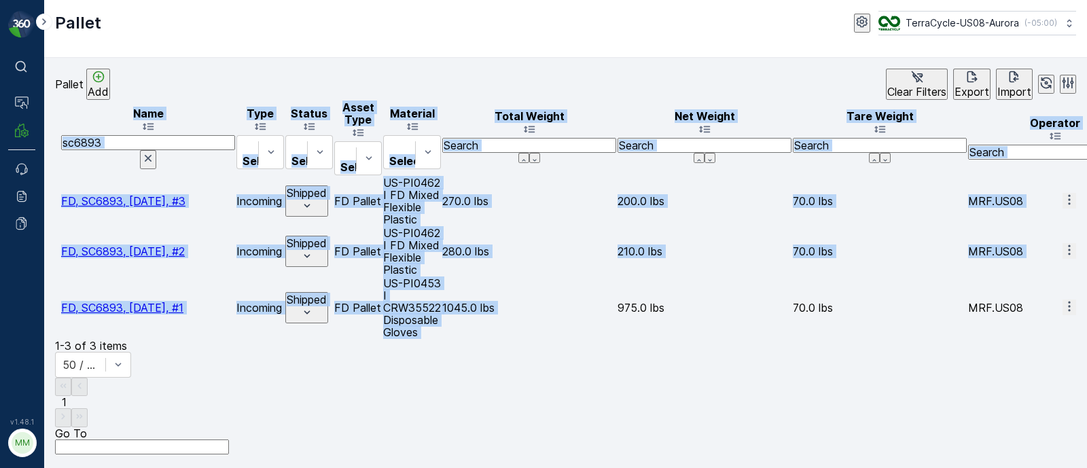
drag, startPoint x: 979, startPoint y: 229, endPoint x: 1044, endPoint y: 234, distance: 65.5
